Goal: Task Accomplishment & Management: Use online tool/utility

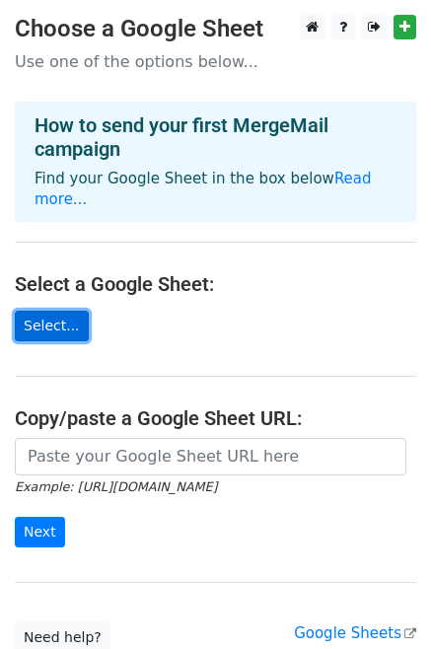
click at [46, 312] on link "Select..." at bounding box center [52, 325] width 74 height 31
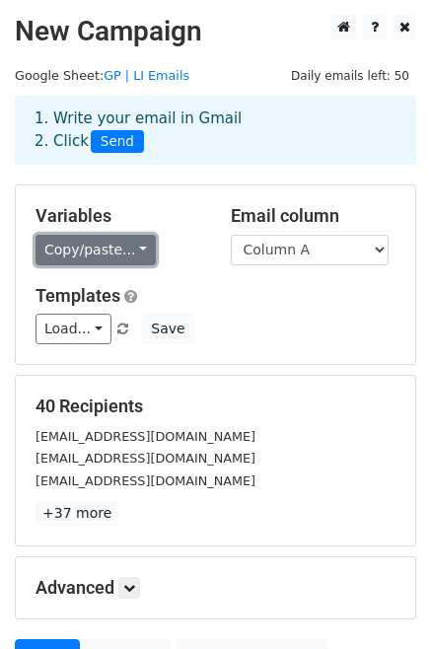
click at [130, 251] on link "Copy/paste..." at bounding box center [95, 250] width 120 height 31
click at [131, 249] on link "Copy/paste..." at bounding box center [95, 250] width 120 height 31
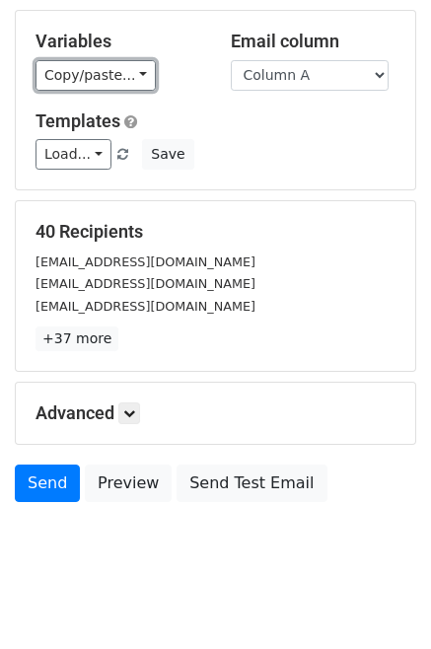
scroll to position [193, 0]
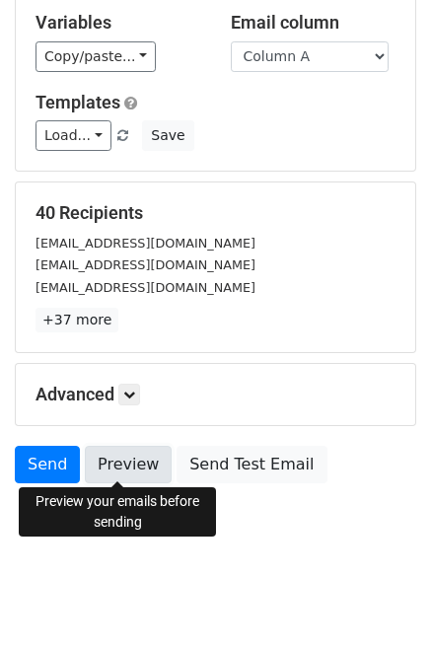
click at [105, 464] on link "Preview" at bounding box center [128, 463] width 87 height 37
click at [134, 467] on link "Preview" at bounding box center [128, 463] width 87 height 37
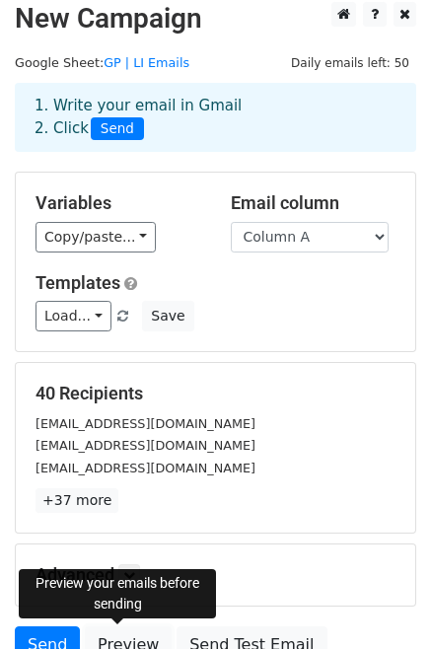
scroll to position [0, 0]
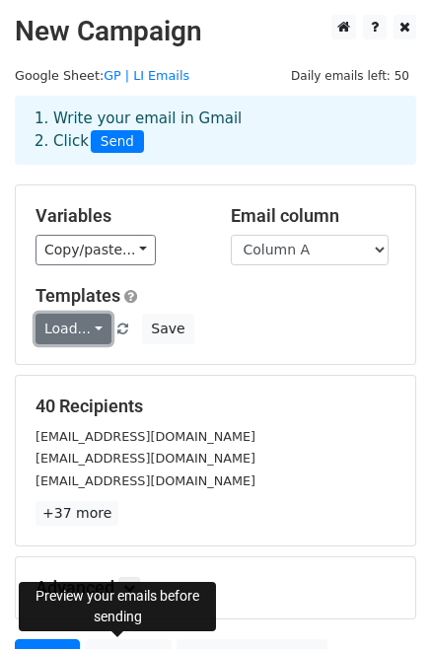
click at [90, 333] on link "Load..." at bounding box center [73, 328] width 76 height 31
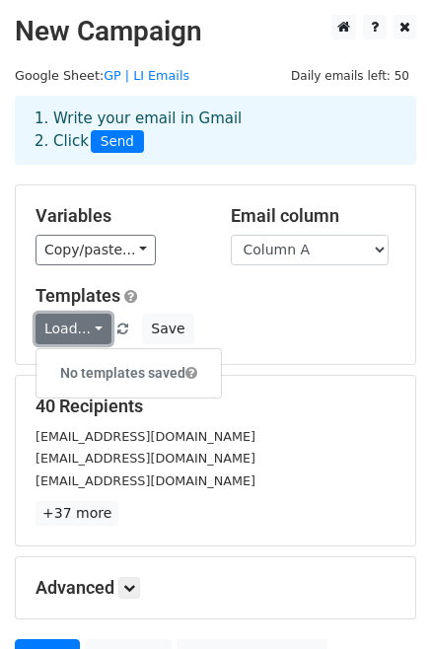
click at [90, 333] on link "Load..." at bounding box center [73, 328] width 76 height 31
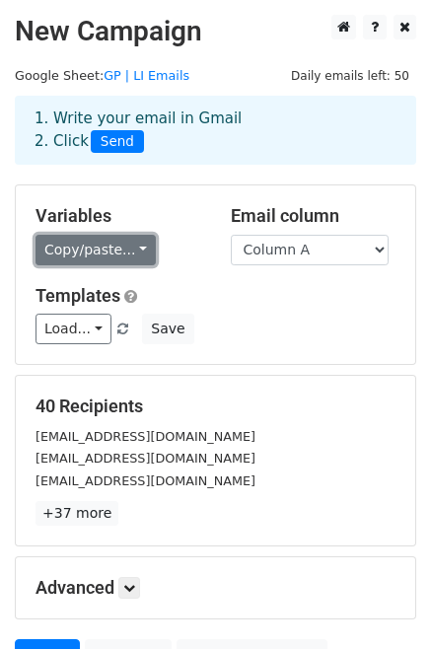
click at [123, 249] on link "Copy/paste..." at bounding box center [95, 250] width 120 height 31
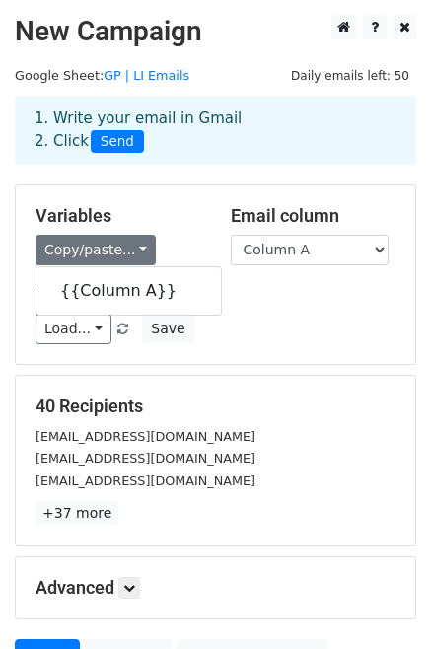
click at [313, 326] on div "Load... No templates saved Save" at bounding box center [215, 328] width 389 height 31
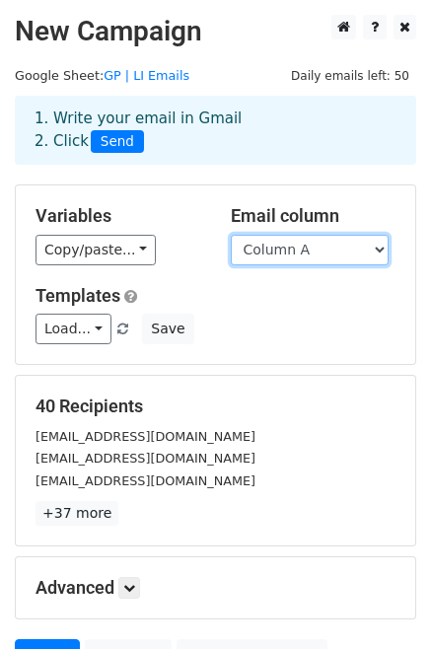
click at [327, 251] on select "Column A" at bounding box center [310, 250] width 158 height 31
click at [130, 581] on icon at bounding box center [129, 587] width 12 height 12
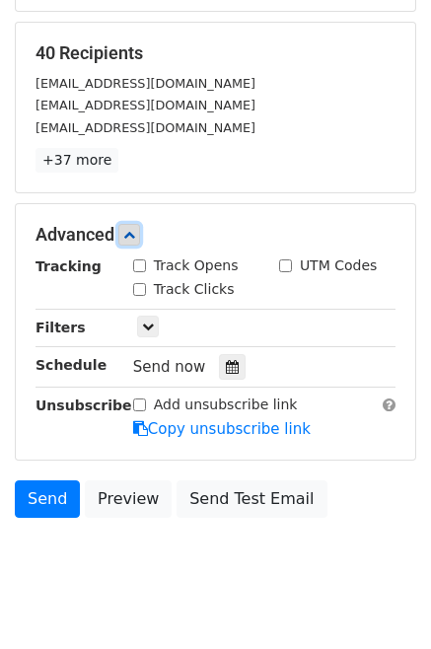
scroll to position [384, 0]
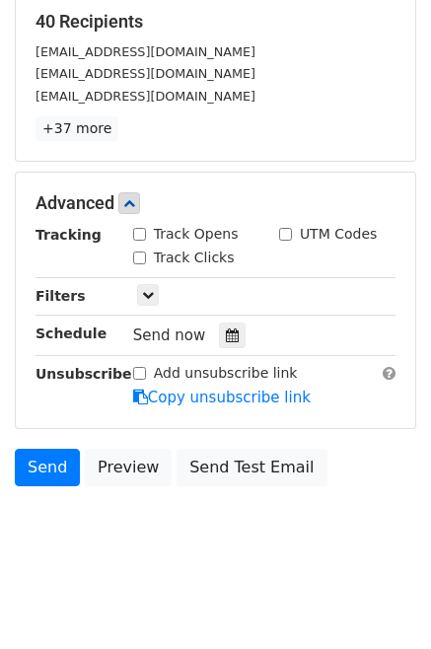
click at [136, 230] on input "Track Opens" at bounding box center [139, 234] width 13 height 13
checkbox input "true"
drag, startPoint x: 138, startPoint y: 250, endPoint x: 215, endPoint y: 190, distance: 97.6
click at [140, 251] on input "Track Clicks" at bounding box center [139, 257] width 13 height 13
checkbox input "true"
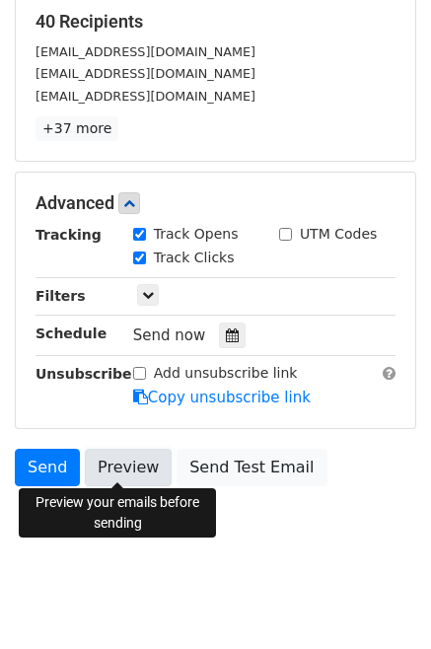
click at [110, 461] on link "Preview" at bounding box center [128, 466] width 87 height 37
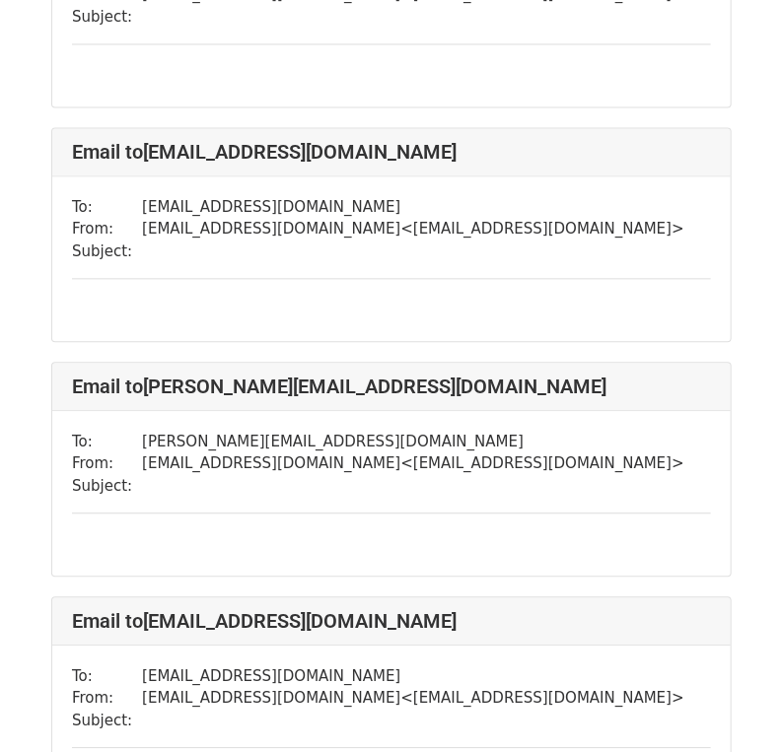
scroll to position [2957, 0]
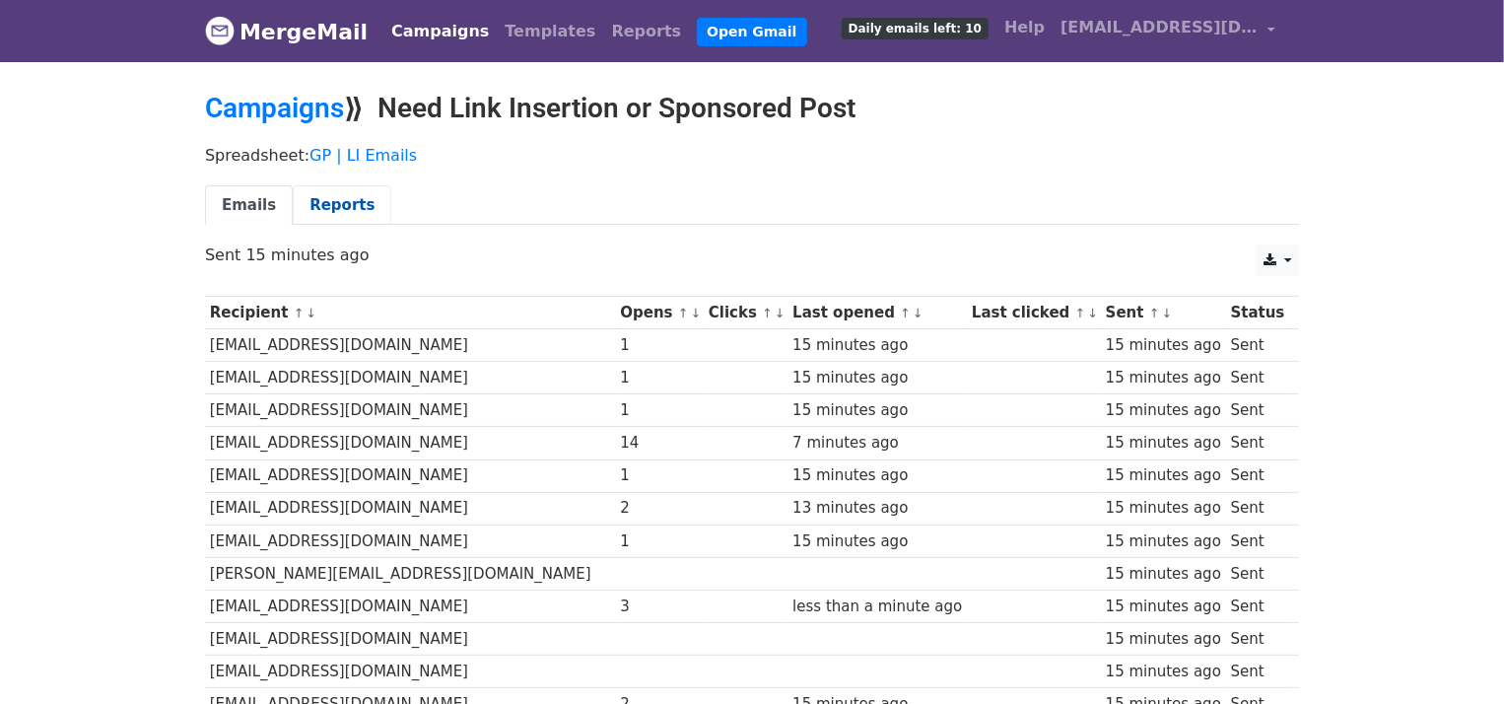
click at [332, 201] on link "Reports" at bounding box center [342, 205] width 99 height 40
